Goal: Transaction & Acquisition: Obtain resource

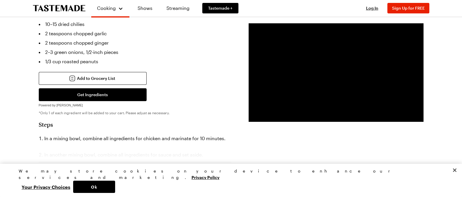
scroll to position [291, 0]
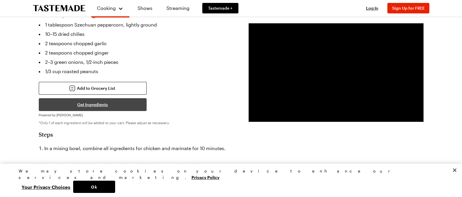
click at [88, 98] on button "Get Ingredients" at bounding box center [93, 104] width 108 height 13
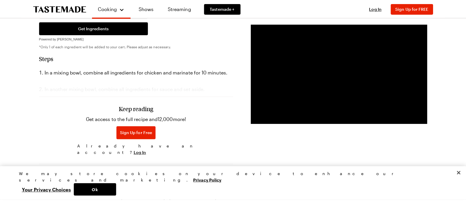
scroll to position [379, 0]
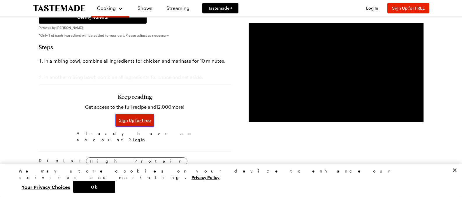
click at [140, 117] on span "Sign Up for Free" at bounding box center [135, 120] width 32 height 6
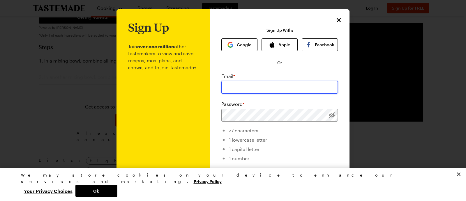
click at [254, 87] on input "email" at bounding box center [279, 87] width 117 height 13
type input "[EMAIL_ADDRESS][DOMAIN_NAME]"
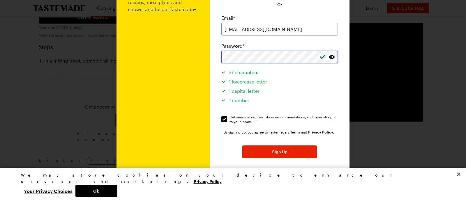
scroll to position [71, 0]
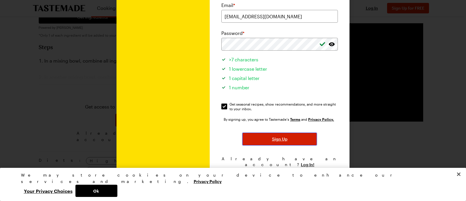
click at [280, 141] on span "Sign Up" at bounding box center [279, 139] width 15 height 6
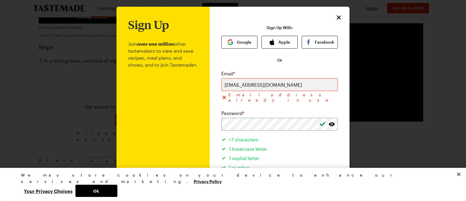
scroll to position [0, 0]
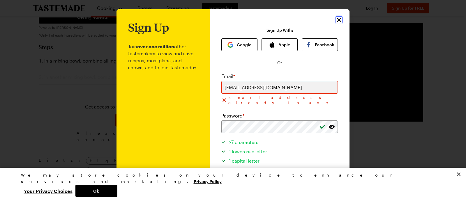
click at [337, 19] on icon "Close" at bounding box center [339, 20] width 4 height 4
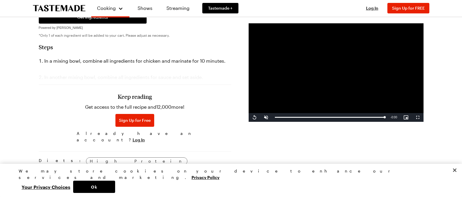
click at [192, 100] on div "Keep reading Get access to the full recipe and 12,000 more! Sign Up for Free Al…" at bounding box center [135, 118] width 117 height 55
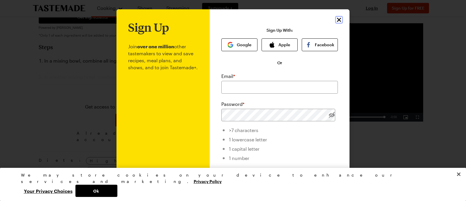
click at [336, 20] on icon "Close" at bounding box center [339, 19] width 7 height 7
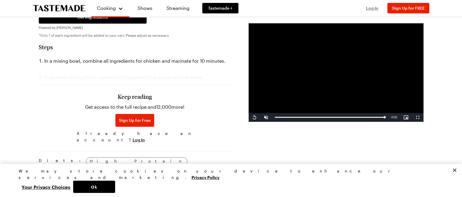
click at [370, 7] on span "Log In" at bounding box center [372, 8] width 12 height 5
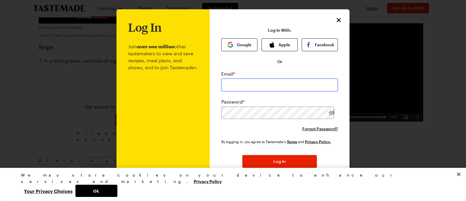
click at [240, 84] on input "email" at bounding box center [279, 85] width 117 height 13
type input "[EMAIL_ADDRESS][DOMAIN_NAME]"
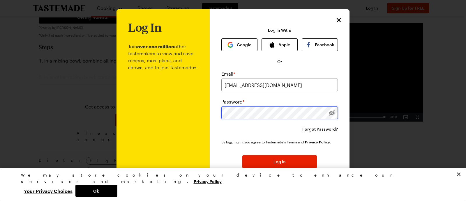
click at [242, 156] on button "Log In" at bounding box center [279, 162] width 75 height 13
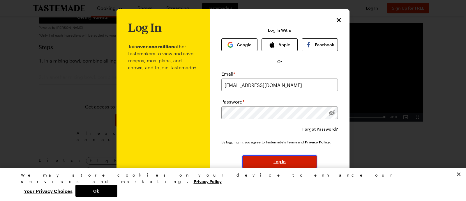
click at [276, 166] on button "Log In" at bounding box center [279, 162] width 75 height 13
click at [337, 21] on icon "Close" at bounding box center [339, 19] width 7 height 7
